Goal: Navigation & Orientation: Find specific page/section

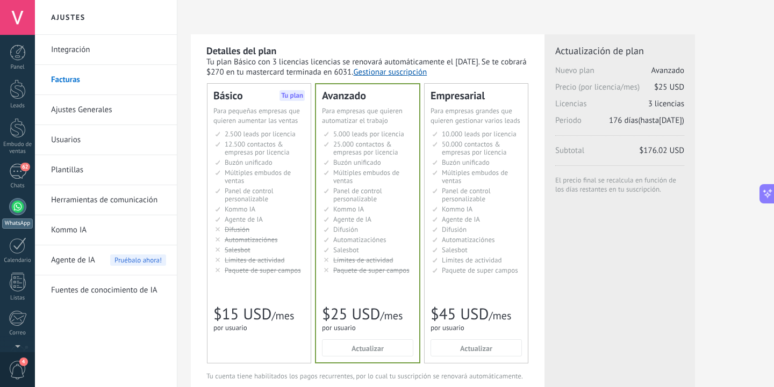
click at [15, 211] on div at bounding box center [17, 206] width 17 height 17
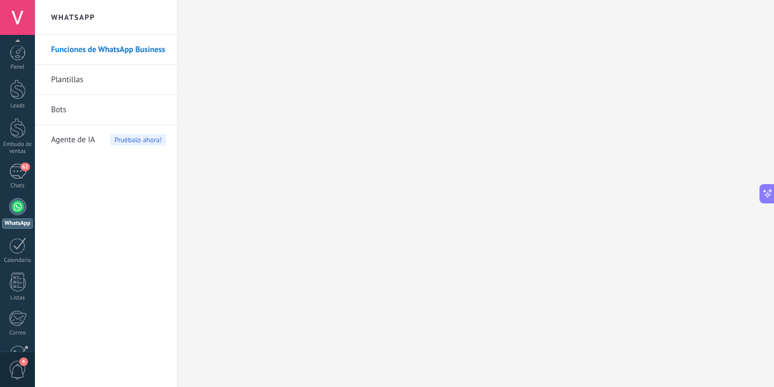
scroll to position [105, 0]
click at [22, 297] on div "Ajustes" at bounding box center [17, 300] width 31 height 7
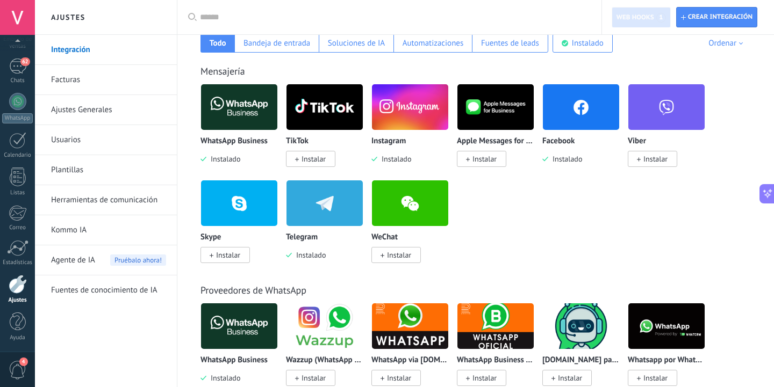
scroll to position [189, 0]
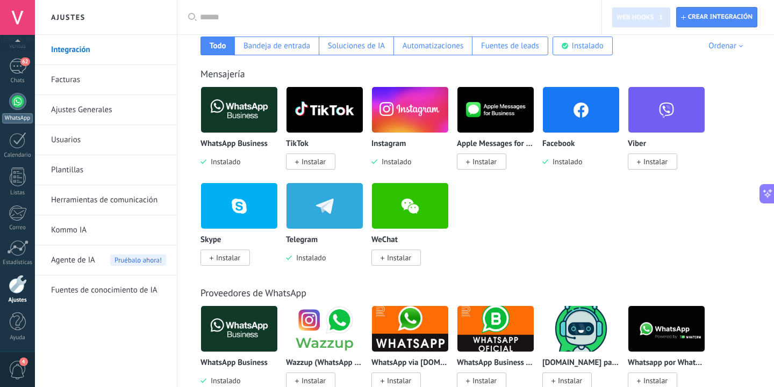
click at [12, 106] on div at bounding box center [17, 101] width 17 height 17
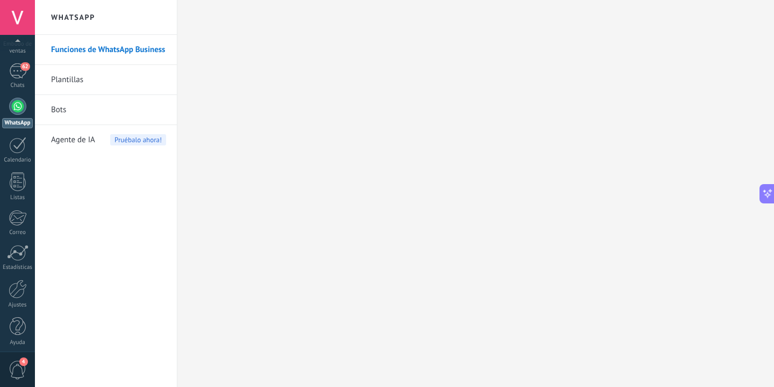
scroll to position [105, 0]
click at [18, 290] on div at bounding box center [18, 284] width 18 height 19
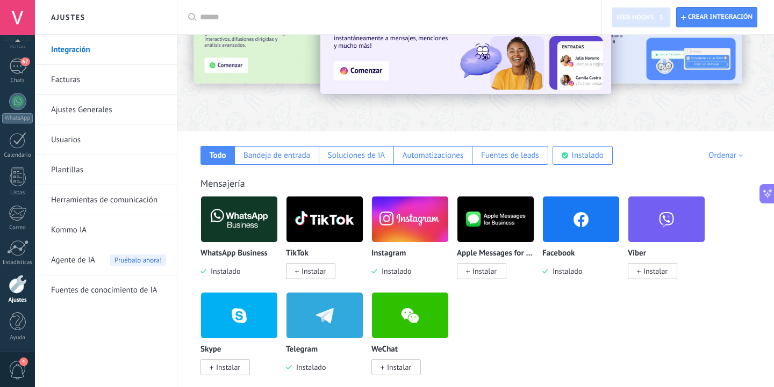
scroll to position [81, 0]
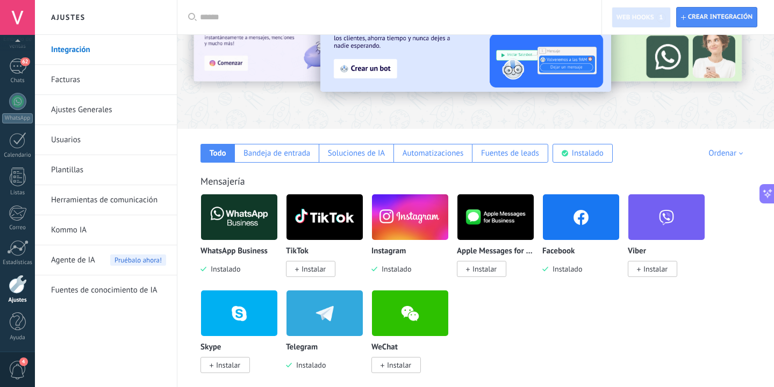
click at [562, 228] on img at bounding box center [581, 217] width 76 height 52
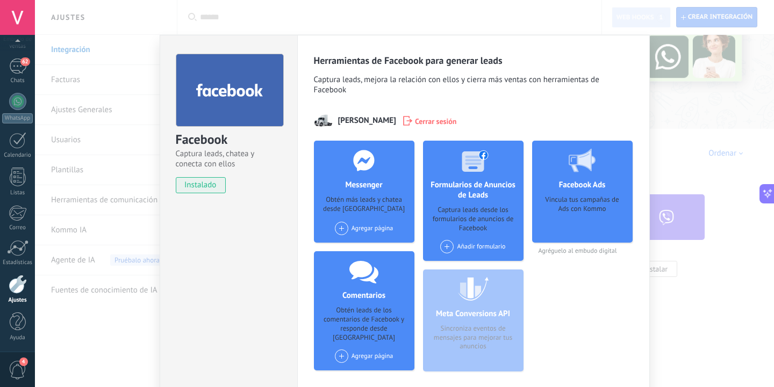
click at [688, 166] on div "Facebook Captura leads, chatea y conecta con ellos instalado Desinstalar Herram…" at bounding box center [404, 193] width 739 height 387
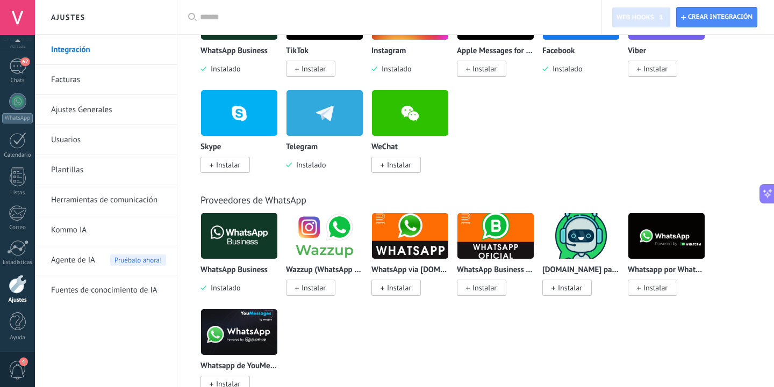
scroll to position [296, 0]
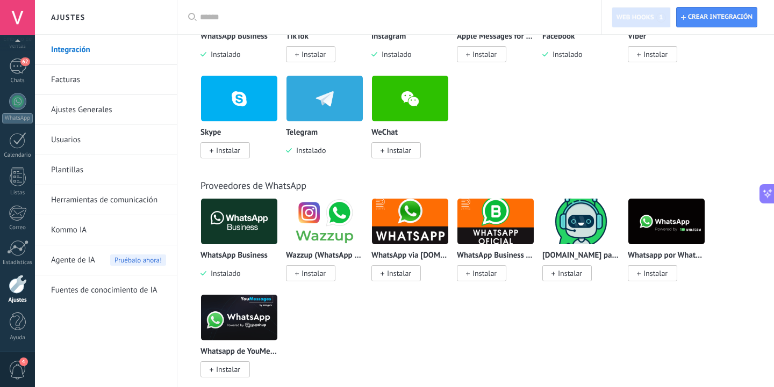
click at [21, 368] on span "4" at bounding box center [18, 370] width 18 height 19
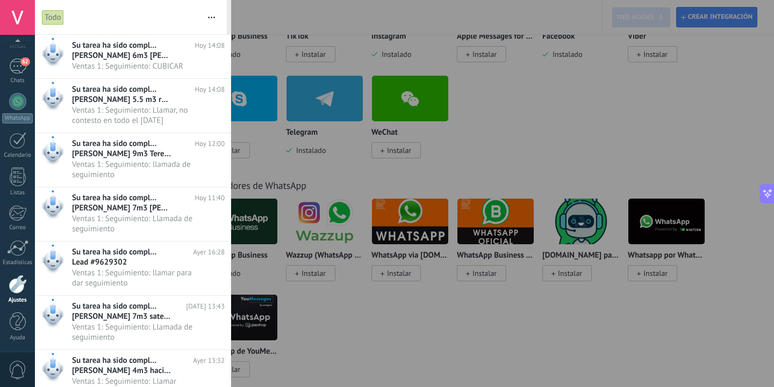
click at [429, 276] on div at bounding box center [387, 193] width 774 height 387
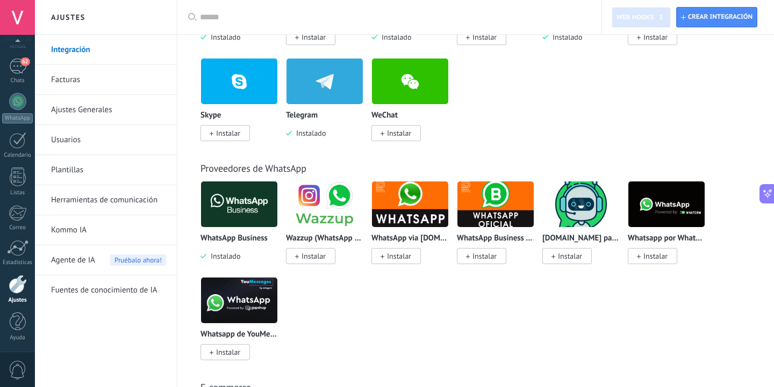
scroll to position [0, 0]
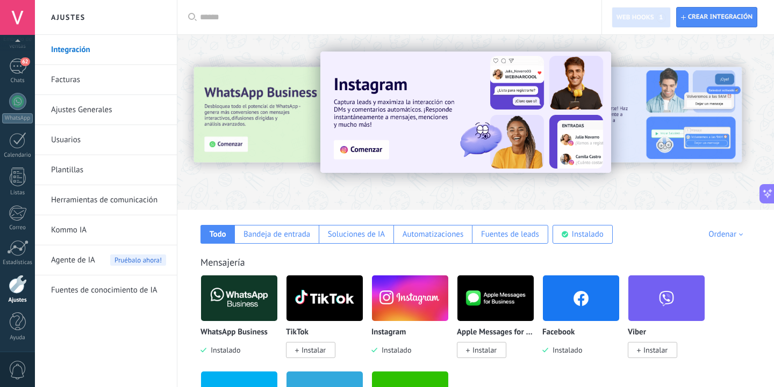
click at [96, 54] on link "Integración" at bounding box center [108, 50] width 115 height 30
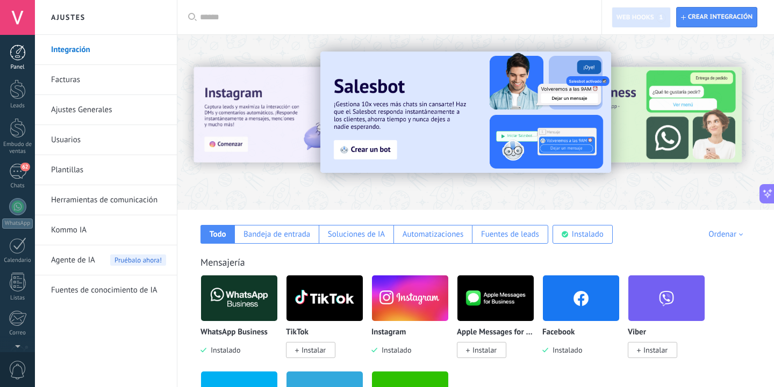
click at [15, 54] on div at bounding box center [18, 53] width 16 height 16
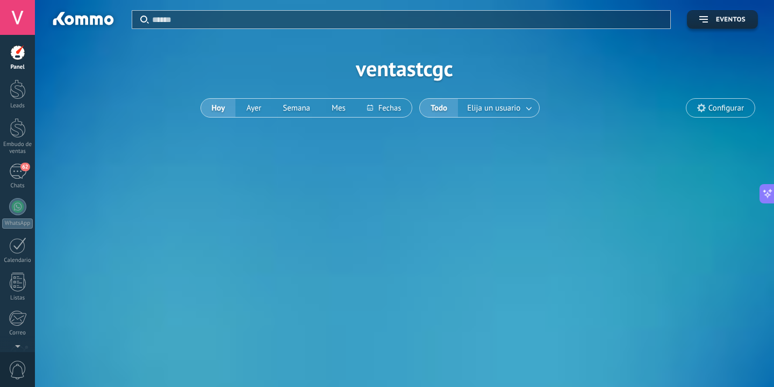
click at [498, 119] on div "Aplicar Eventos ventastcgc [DATE] [DATE] Semana Mes Todo Elija un usuario Confi…" at bounding box center [404, 68] width 707 height 137
click at [494, 95] on div "Aplicar Eventos ventastcgc [DATE] [DATE] Semana Mes Todo Elija un usuario Confi…" at bounding box center [404, 68] width 707 height 137
click at [489, 105] on span "Elija un usuario" at bounding box center [494, 108] width 58 height 15
click at [528, 106] on link at bounding box center [529, 108] width 19 height 18
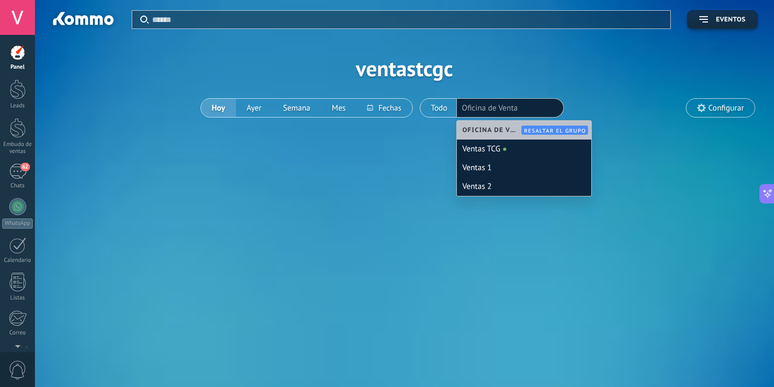
click at [478, 134] on span "Oficina de Venta" at bounding box center [493, 130] width 62 height 8
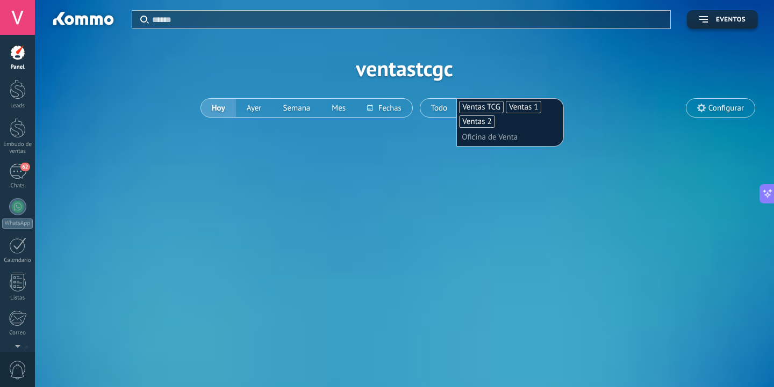
click at [451, 182] on div "Aplicar Eventos ventastcgc [DATE] [DATE] Semana Mes Todo Elija un usuario Venta…" at bounding box center [404, 193] width 739 height 387
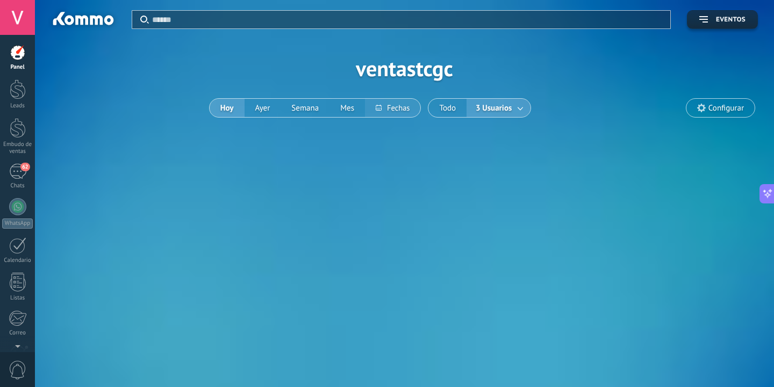
click at [377, 106] on button at bounding box center [392, 108] width 55 height 18
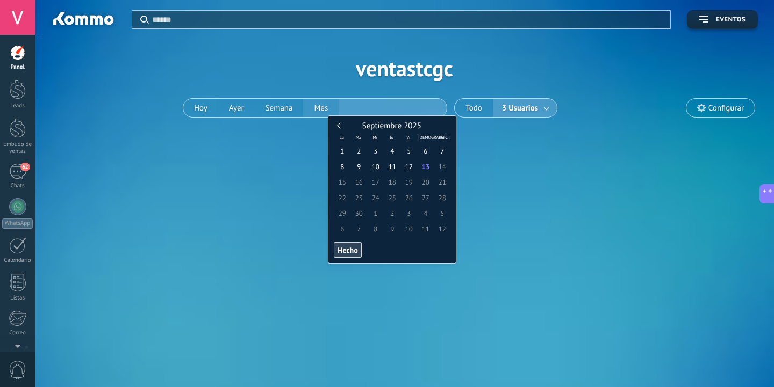
click at [308, 107] on div "[DATE] [DATE] Semana Mes" at bounding box center [315, 107] width 264 height 19
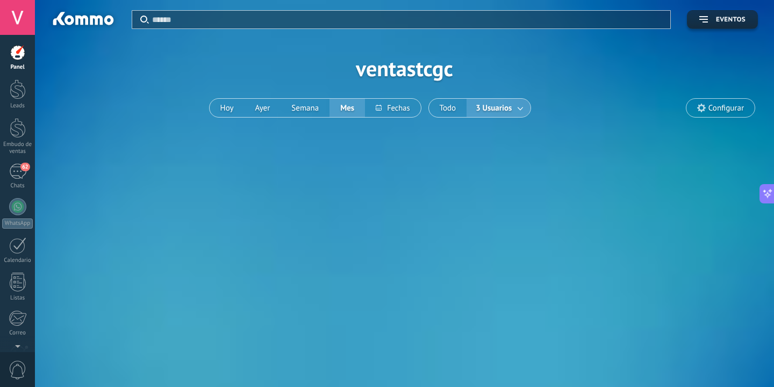
click at [349, 111] on button "Mes" at bounding box center [346, 108] width 35 height 18
click at [11, 99] on div at bounding box center [18, 90] width 16 height 20
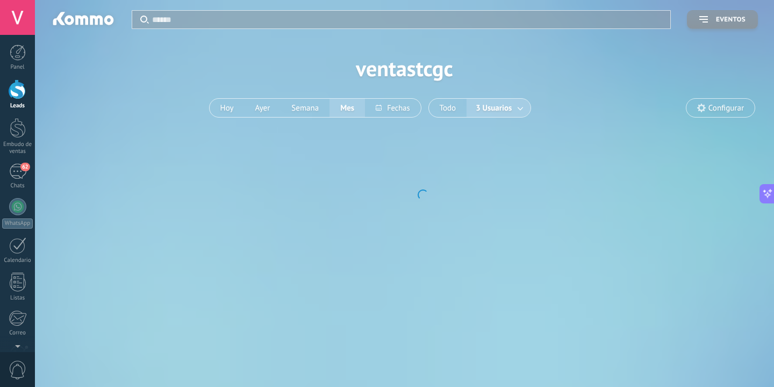
scroll to position [2227, 0]
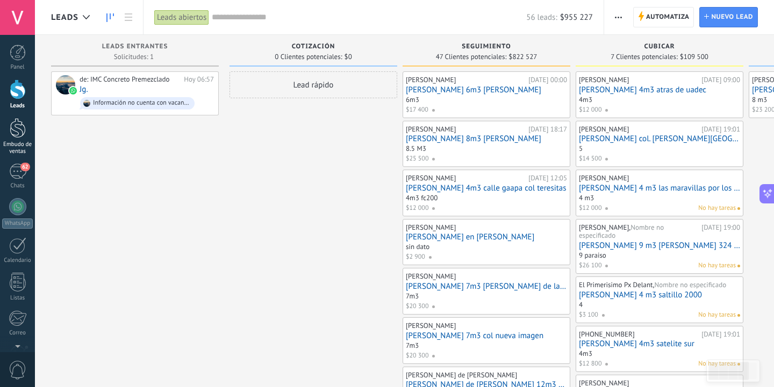
click at [12, 121] on div at bounding box center [18, 128] width 16 height 20
click at [7, 169] on link "62 Chats" at bounding box center [17, 177] width 35 height 26
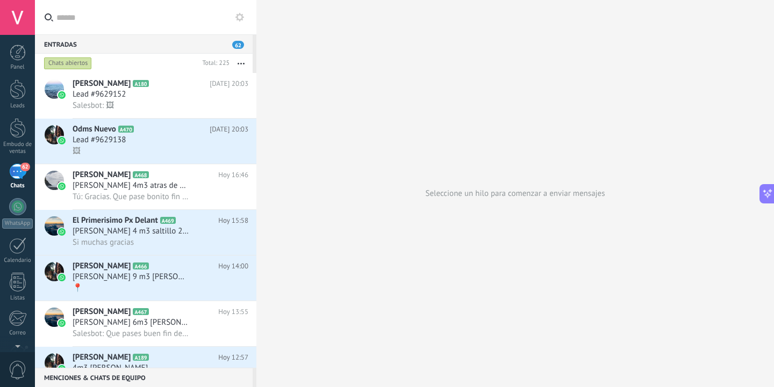
click at [240, 17] on icon at bounding box center [239, 17] width 9 height 9
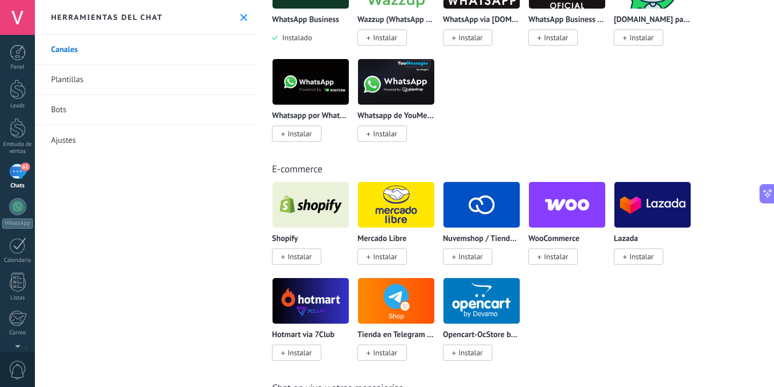
scroll to position [475, 0]
